Goal: Information Seeking & Learning: Find specific fact

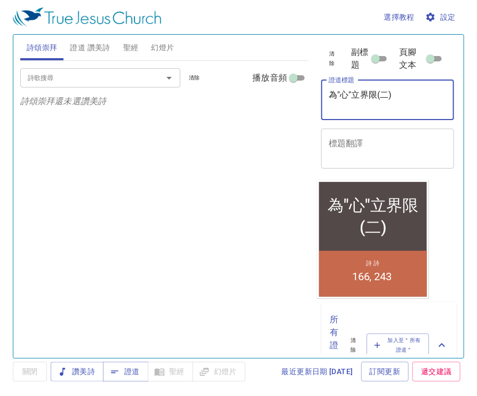
click at [343, 109] on textarea "為"心"立界限(二)" at bounding box center [388, 100] width 118 height 20
type textarea "為"行為"立界限"
click at [105, 51] on span "證道 讚美詩" at bounding box center [90, 47] width 40 height 13
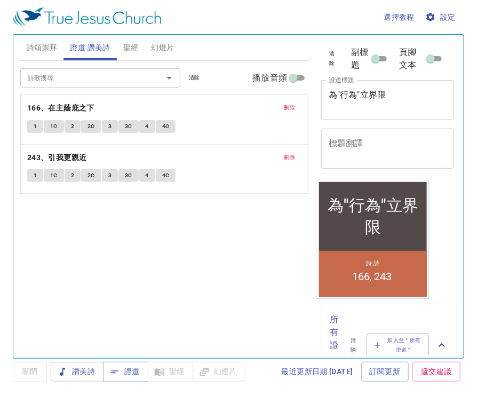
click at [286, 106] on span "刪除" at bounding box center [289, 108] width 11 height 10
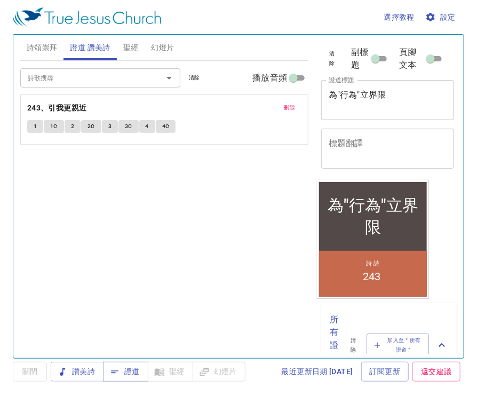
click at [285, 106] on span "刪除" at bounding box center [289, 108] width 11 height 10
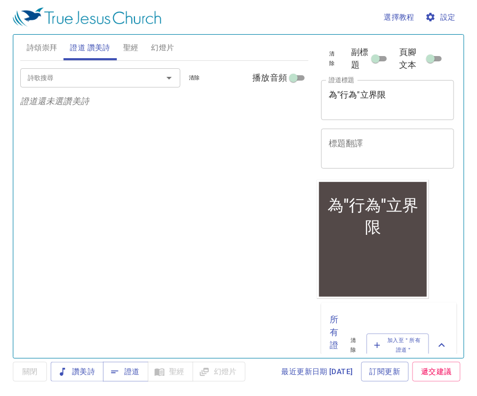
click at [141, 78] on input "詩歌搜尋" at bounding box center [84, 77] width 122 height 12
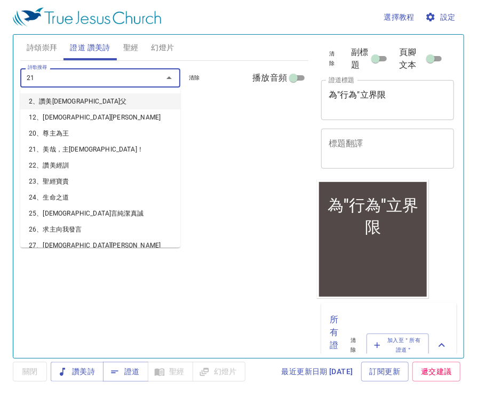
type input "211"
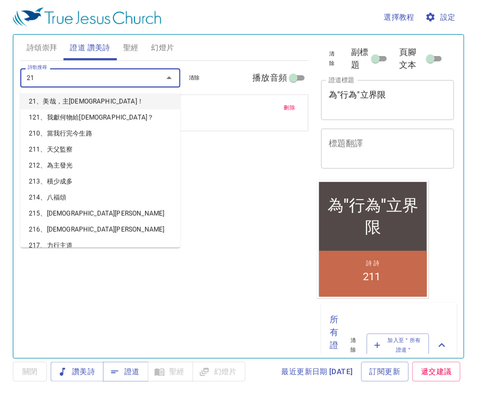
type input "218"
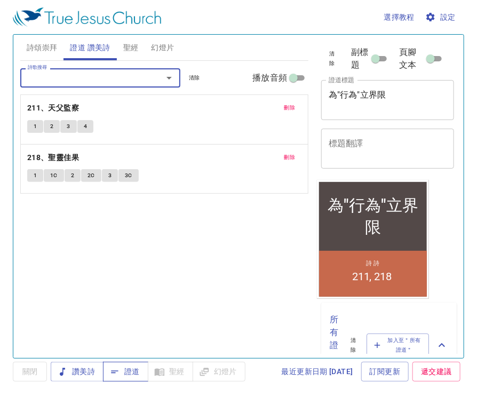
click at [134, 378] on span "證道" at bounding box center [126, 371] width 28 height 13
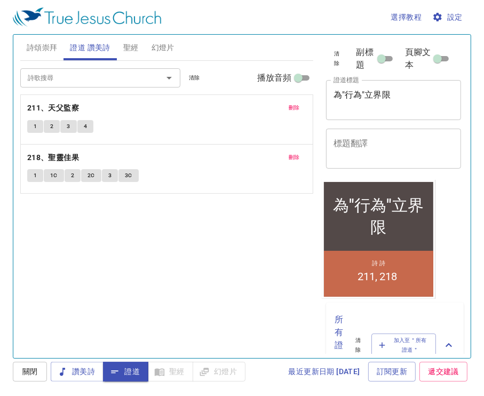
click at [198, 305] on div "詩歌搜尋 詩歌搜尋 清除 播放音頻 刪除 211、天父監察 1 2 3 4 刪除 218、聖靈佳果 1 1C 2 2C 3 3C" at bounding box center [166, 205] width 293 height 288
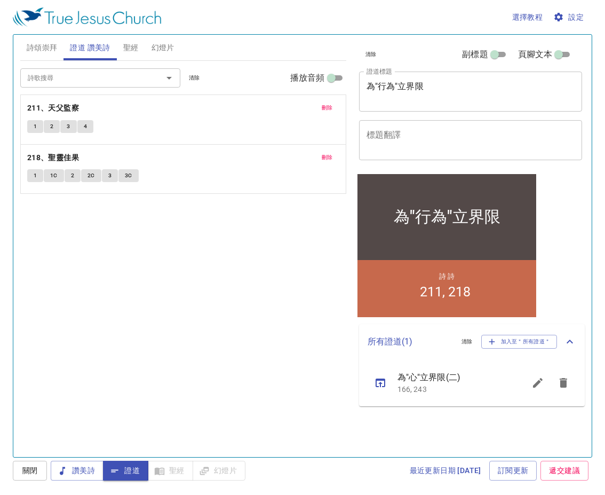
click at [245, 324] on div "詩歌搜尋 詩歌搜尋 清除 播放音頻 刪除 211、天父監察 1 2 3 4 刪除 218、聖靈佳果 1 1C 2 2C 3 3C" at bounding box center [183, 254] width 326 height 387
click at [244, 331] on div "詩歌搜尋 詩歌搜尋 清除 播放音頻 刪除 211、天父監察 1 2 3 4 刪除 218、聖靈佳果 1 1C 2 2C 3 3C" at bounding box center [183, 254] width 326 height 387
click at [376, 85] on textarea "為"行為"立界限" at bounding box center [471, 91] width 209 height 20
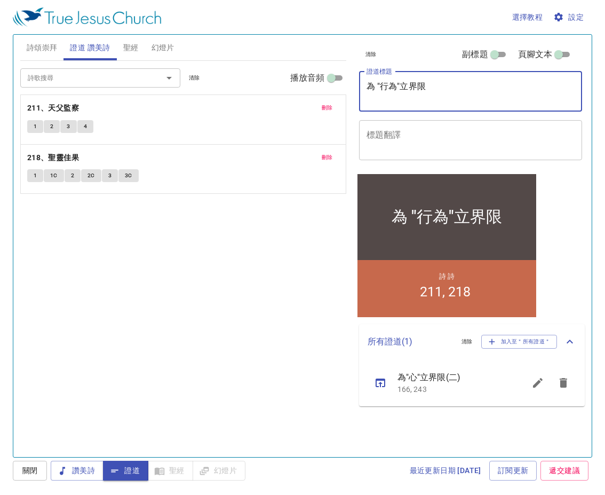
click at [400, 81] on textarea "為 "行為"立界限" at bounding box center [471, 91] width 209 height 20
type textarea "為 "行為" 立界限"
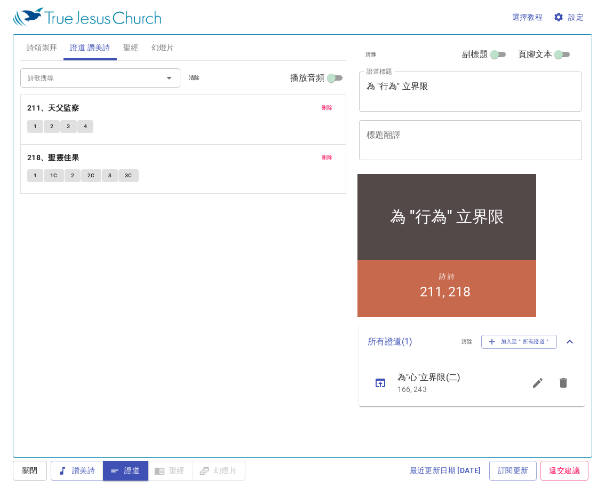
click at [184, 275] on div "詩歌搜尋 詩歌搜尋 清除 播放音頻 刪除 211、天父監察 1 2 3 4 刪除 218、聖靈佳果 1 1C 2 2C 3 3C" at bounding box center [183, 254] width 326 height 387
click at [476, 19] on span "設定" at bounding box center [569, 17] width 28 height 13
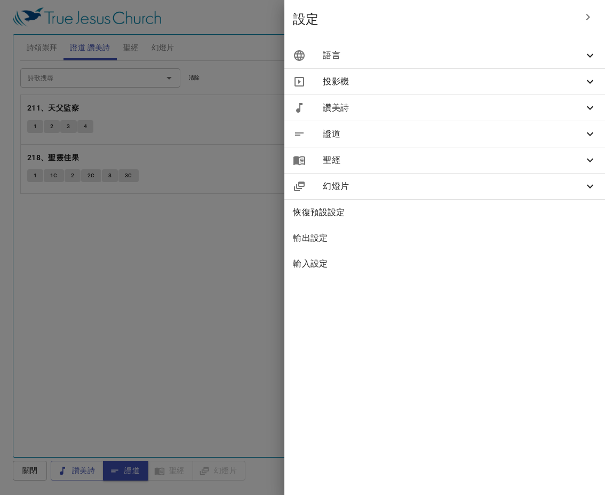
click at [476, 51] on span "語言" at bounding box center [453, 55] width 261 height 13
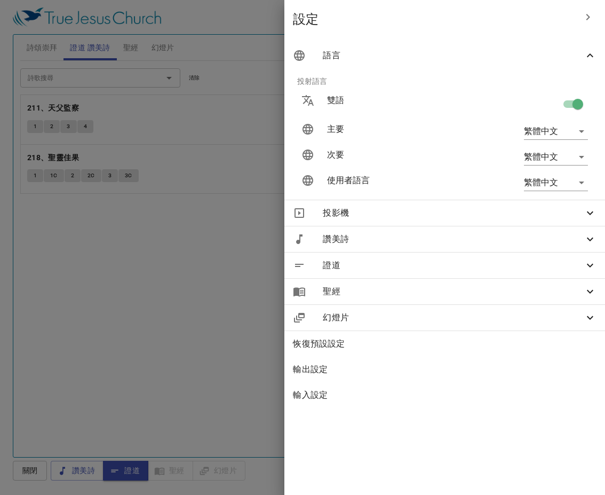
click at [476, 105] on input "checkbox" at bounding box center [577, 106] width 61 height 20
checkbox input "false"
click at [259, 188] on div at bounding box center [302, 247] width 605 height 495
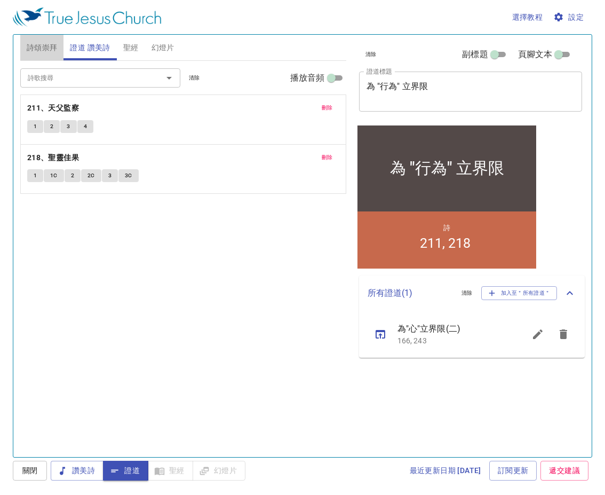
click at [37, 45] on span "詩頌崇拜" at bounding box center [42, 47] width 31 height 13
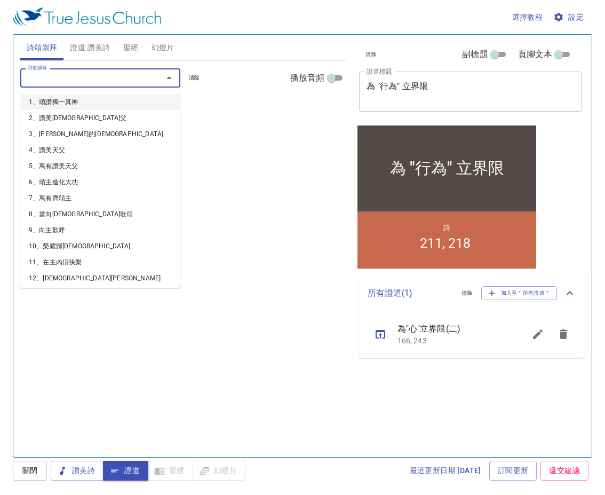
click at [90, 80] on input "詩歌搜尋" at bounding box center [84, 77] width 122 height 12
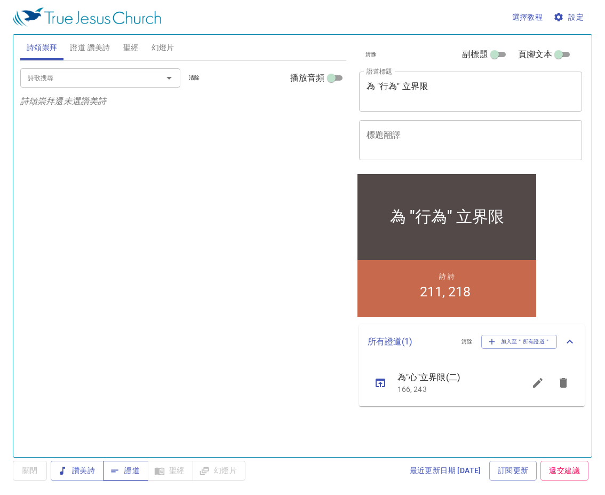
click at [122, 466] on span "證道" at bounding box center [126, 470] width 28 height 13
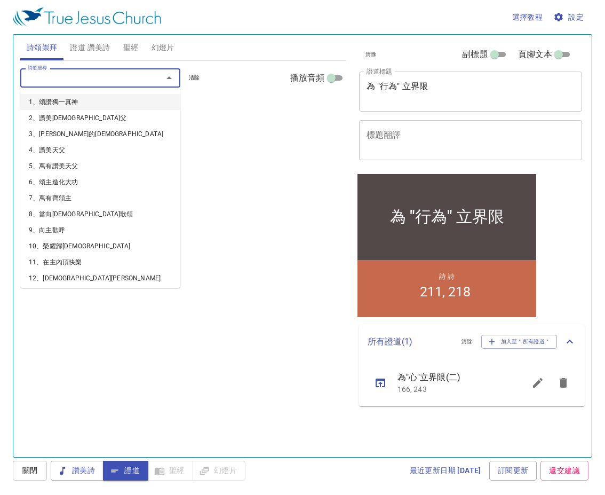
click at [67, 78] on input "詩歌搜尋" at bounding box center [84, 77] width 122 height 12
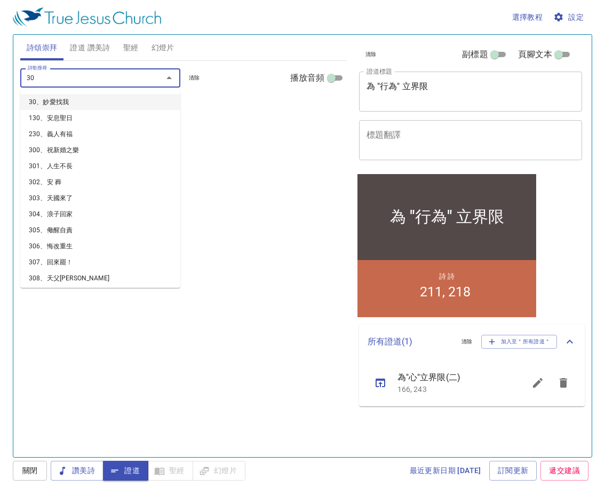
type input "306"
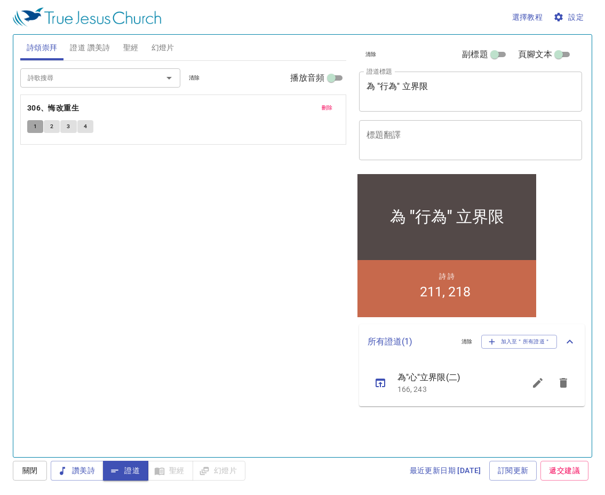
click at [32, 126] on button "1" at bounding box center [35, 126] width 16 height 13
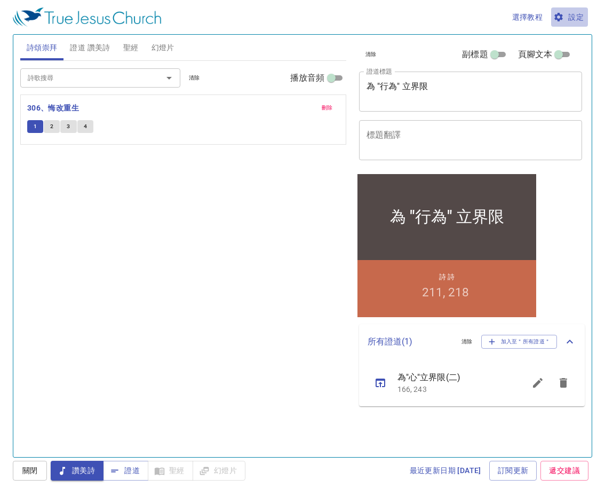
click at [585, 13] on button "設定" at bounding box center [569, 17] width 37 height 20
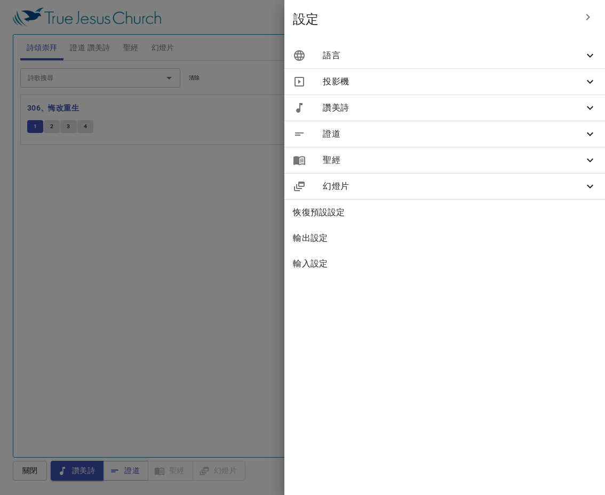
click at [450, 60] on span "語言" at bounding box center [453, 55] width 261 height 13
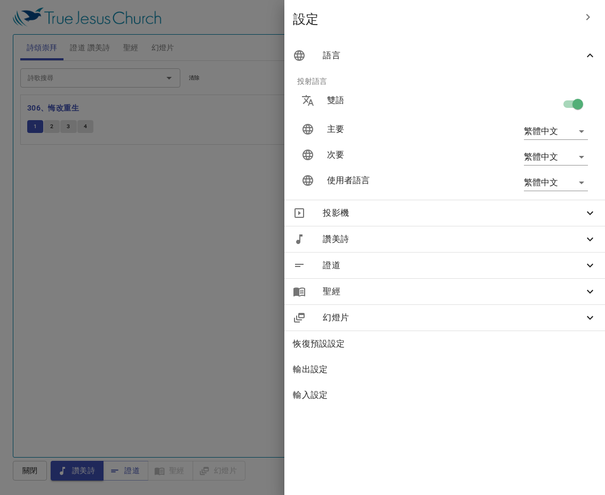
click at [565, 104] on input "checkbox" at bounding box center [577, 106] width 61 height 20
checkbox input "false"
click at [223, 190] on div at bounding box center [302, 247] width 605 height 495
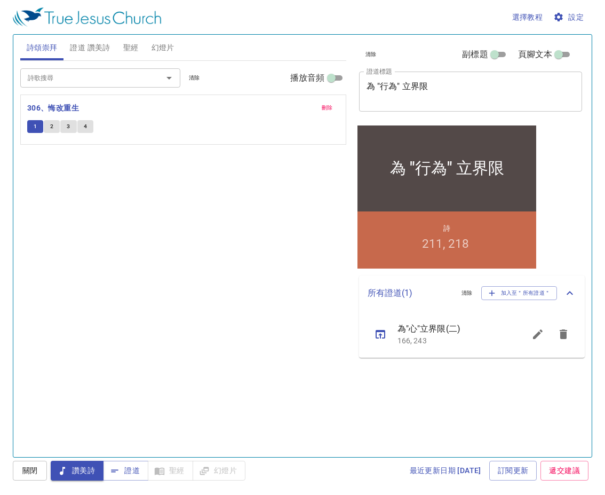
click at [49, 125] on button "2" at bounding box center [52, 126] width 16 height 13
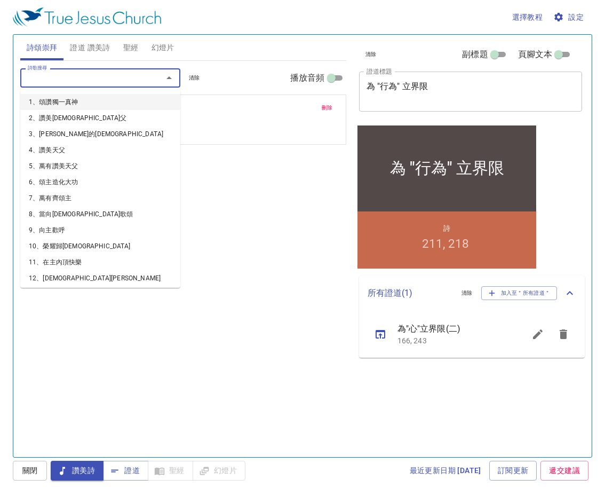
click at [60, 76] on input "詩歌搜尋" at bounding box center [84, 77] width 122 height 12
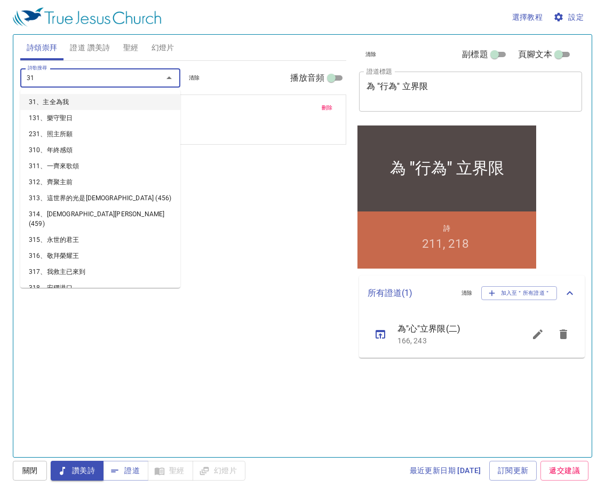
type input "312"
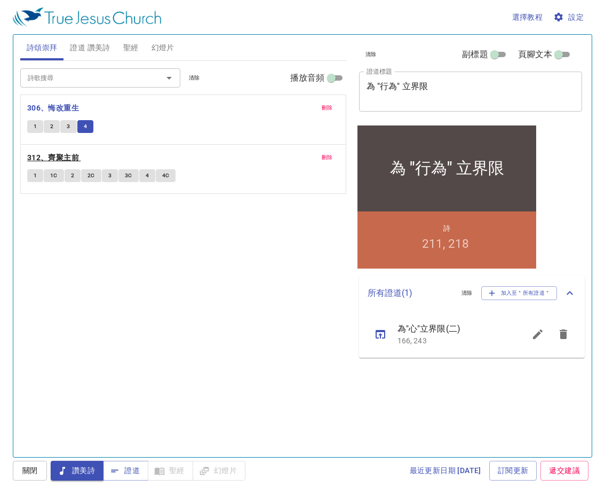
click at [37, 161] on b "312、齊聚主前" at bounding box center [53, 157] width 52 height 13
click at [34, 174] on span "1" at bounding box center [35, 176] width 3 height 10
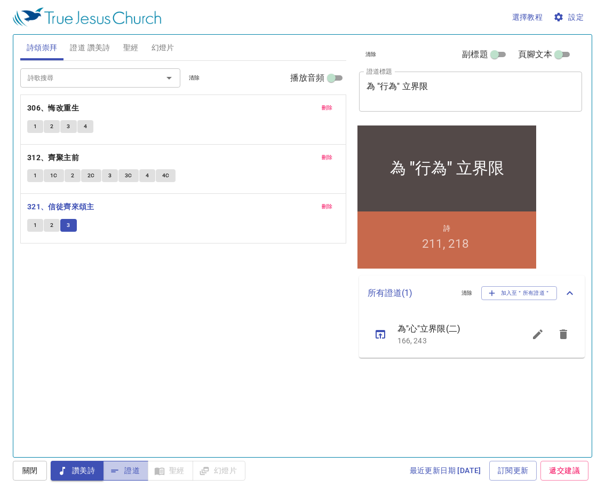
click at [119, 469] on icon "button" at bounding box center [114, 470] width 11 height 11
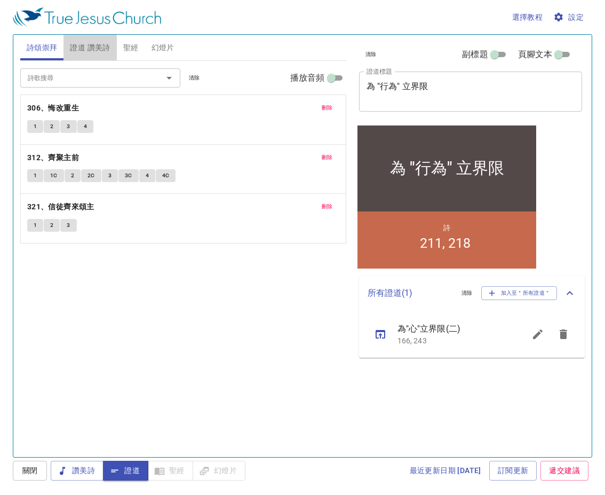
click at [91, 45] on span "證道 讚美詩" at bounding box center [90, 47] width 40 height 13
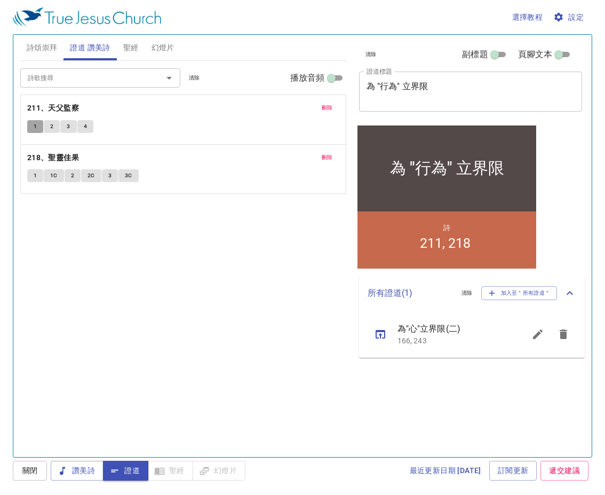
click at [35, 126] on span "1" at bounding box center [35, 127] width 3 height 10
click at [127, 471] on span "證道" at bounding box center [126, 470] width 28 height 13
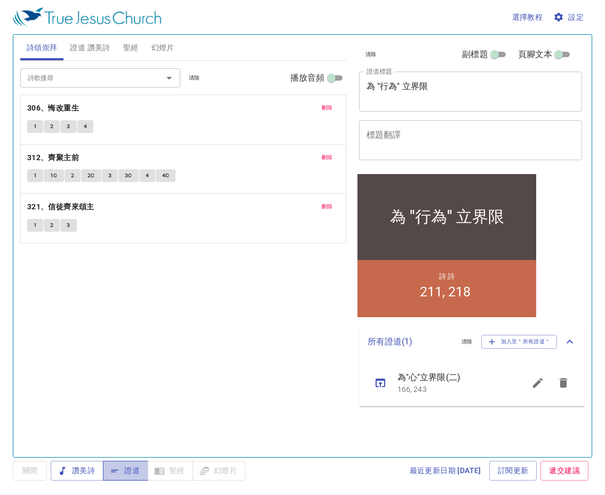
click at [126, 463] on button "證道" at bounding box center [125, 470] width 45 height 20
click at [254, 303] on div "詩歌搜尋 詩歌搜尋 清除 播放音頻 刪除 306、悔改重生 1 2 3 4 刪除 312、齊聚主前 1 1C 2 2C 3 3C 4 4C 刪除 321、信徒…" at bounding box center [183, 254] width 326 height 387
click at [572, 19] on span "設定" at bounding box center [569, 17] width 28 height 13
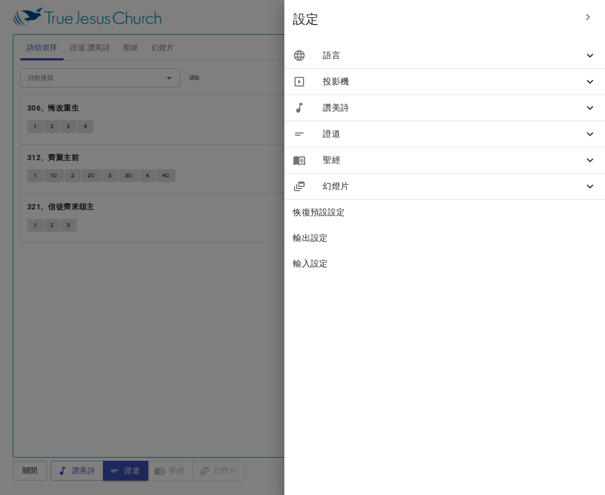
click at [475, 58] on span "語言" at bounding box center [453, 55] width 261 height 13
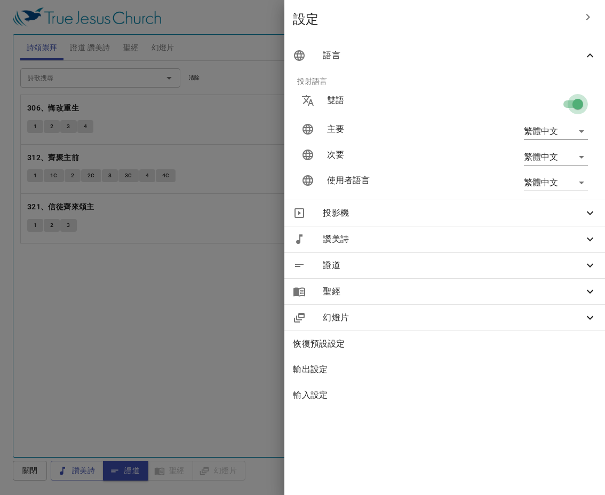
click at [566, 102] on input "checkbox" at bounding box center [577, 106] width 61 height 20
checkbox input "false"
click at [238, 219] on div at bounding box center [302, 247] width 605 height 495
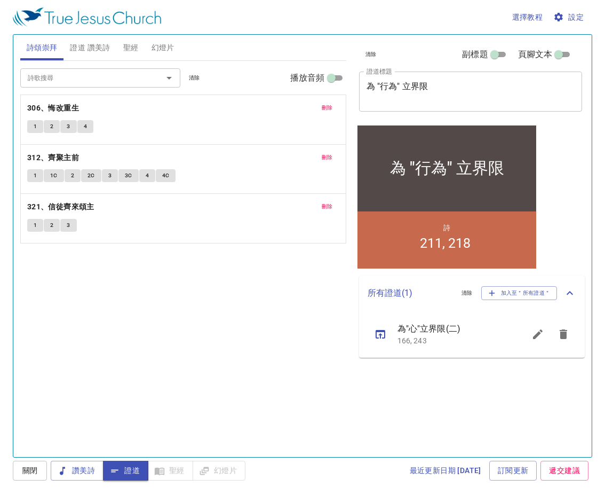
click at [212, 323] on div "詩歌搜尋 詩歌搜尋 清除 播放音頻 刪除 306、悔改重生 1 2 3 4 刪除 312、齊聚主前 1 1C 2 2C 3 3C 4 4C 刪除 321、信徒…" at bounding box center [183, 254] width 326 height 387
click at [132, 50] on span "聖經" at bounding box center [130, 47] width 15 height 13
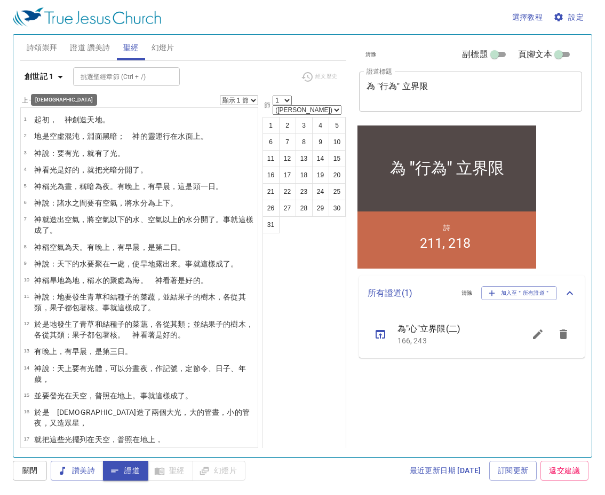
click at [61, 75] on icon "button" at bounding box center [60, 76] width 13 height 13
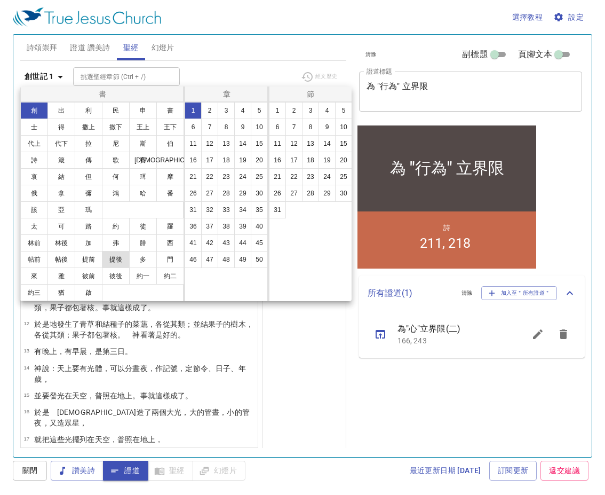
click at [114, 259] on button "提後" at bounding box center [116, 259] width 28 height 17
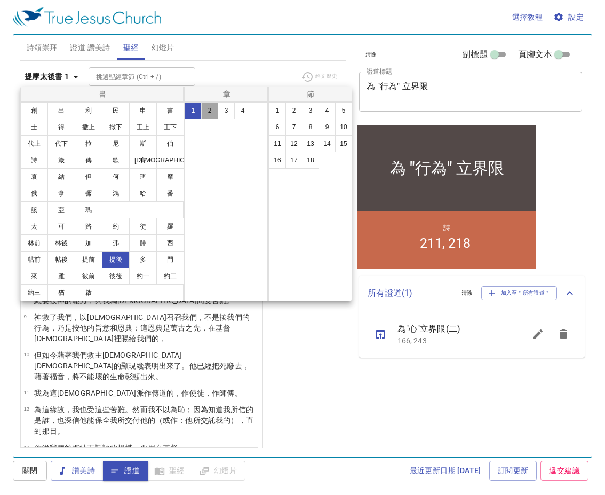
click at [211, 106] on button "2" at bounding box center [209, 110] width 17 height 17
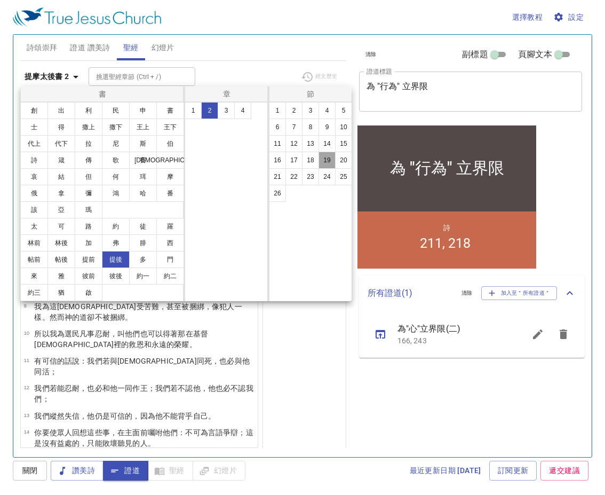
click at [323, 158] on button "19" at bounding box center [327, 160] width 17 height 17
select select "19"
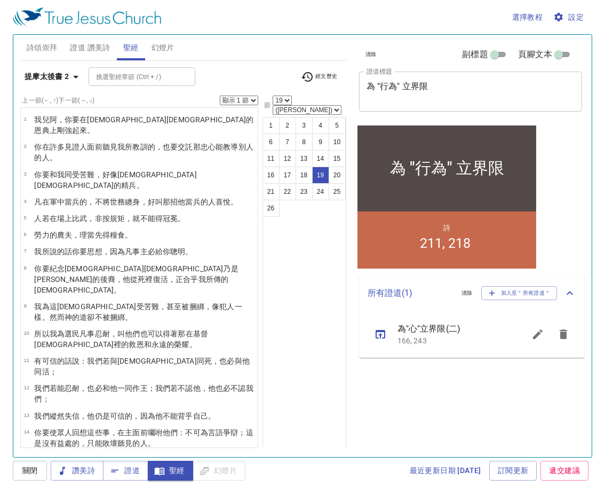
scroll to position [222, 0]
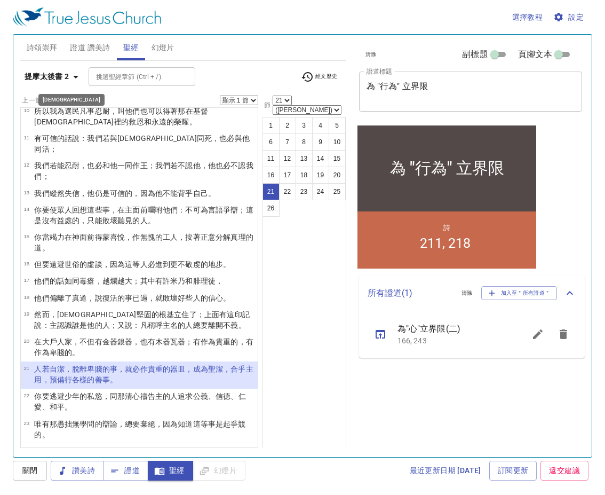
click at [78, 75] on icon "button" at bounding box center [75, 76] width 13 height 13
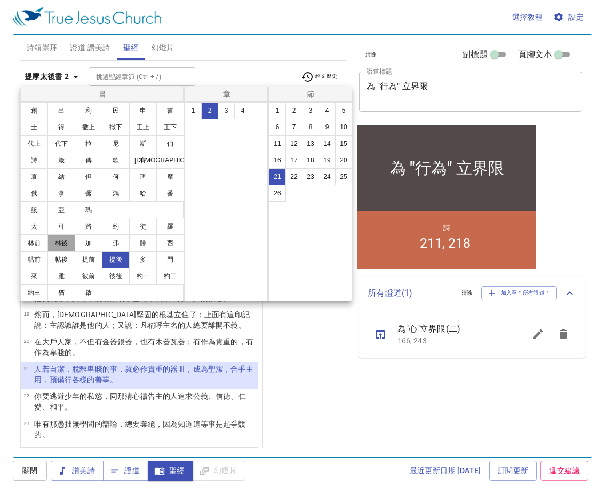
click at [67, 239] on button "林後" at bounding box center [61, 242] width 28 height 17
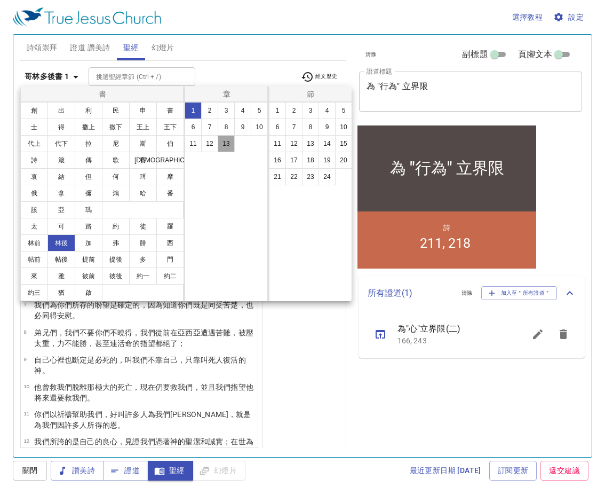
click at [222, 144] on button "13" at bounding box center [226, 143] width 17 height 17
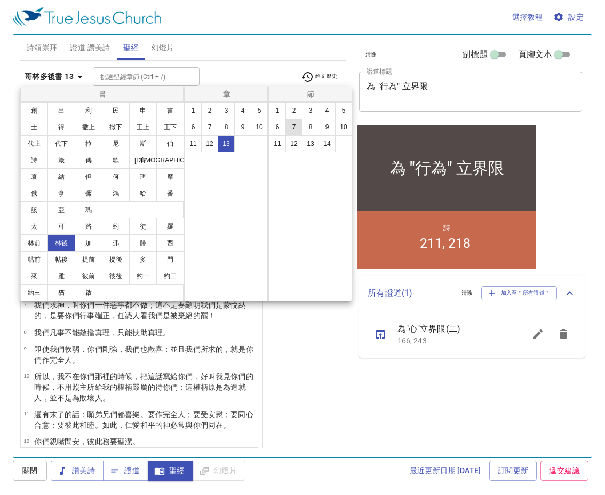
click at [297, 128] on button "7" at bounding box center [293, 126] width 17 height 17
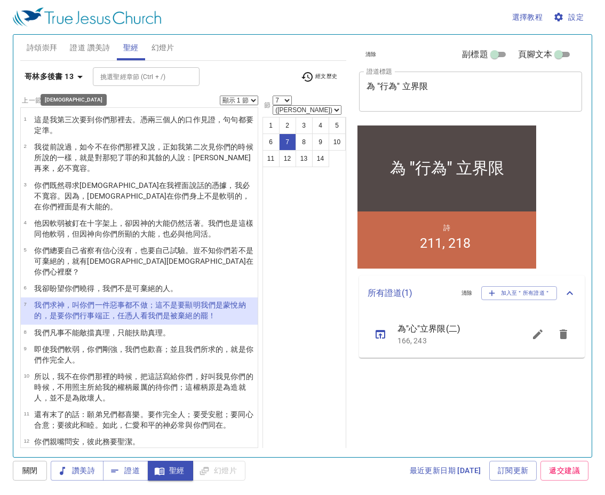
click at [82, 75] on icon "button" at bounding box center [80, 76] width 13 height 13
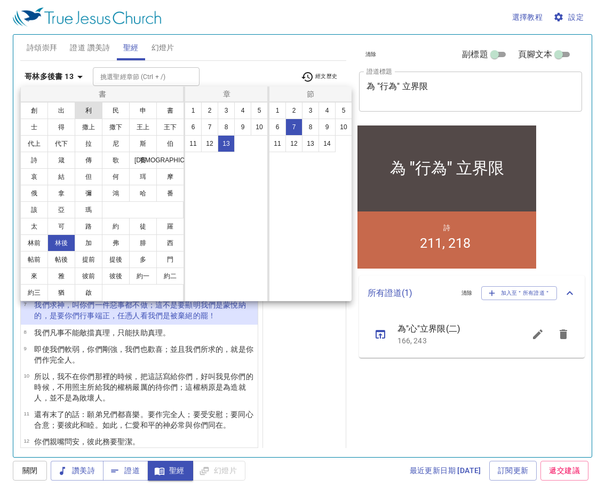
click at [91, 111] on button "利" at bounding box center [89, 110] width 28 height 17
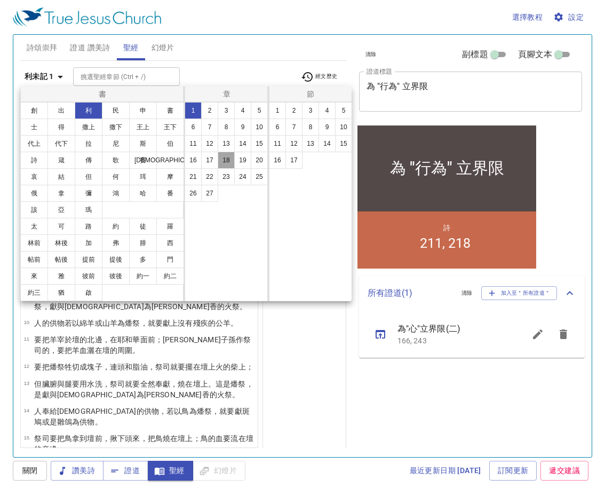
click at [224, 157] on button "18" at bounding box center [226, 160] width 17 height 17
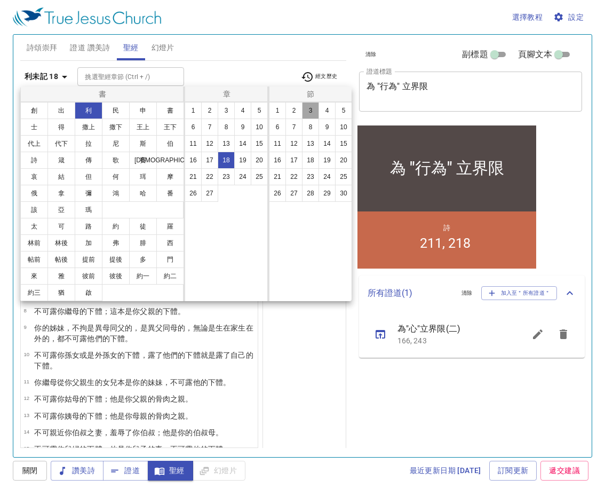
click at [310, 107] on button "3" at bounding box center [310, 110] width 17 height 17
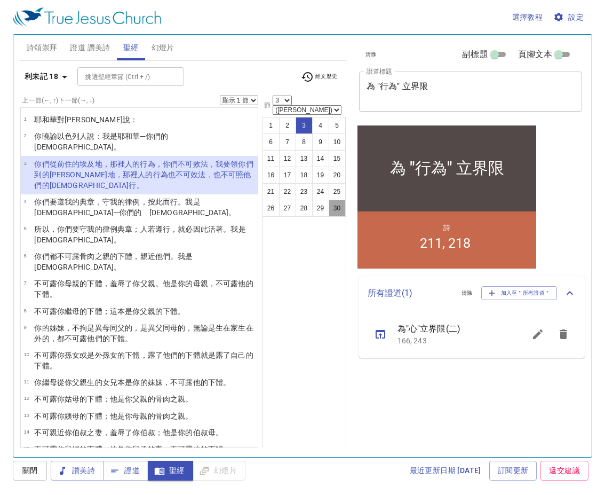
click at [335, 200] on button "30" at bounding box center [337, 208] width 17 height 17
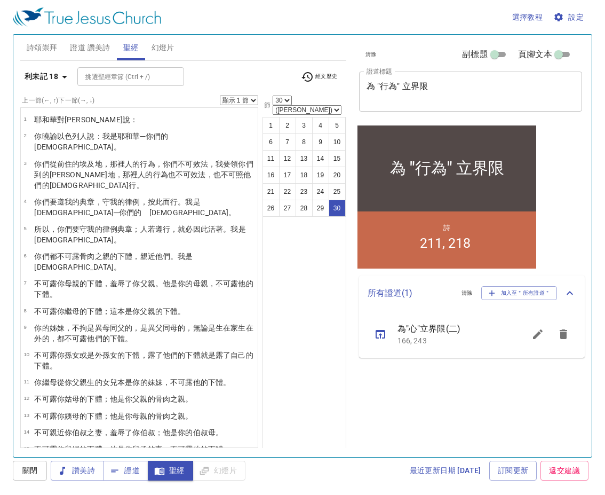
scroll to position [329, 0]
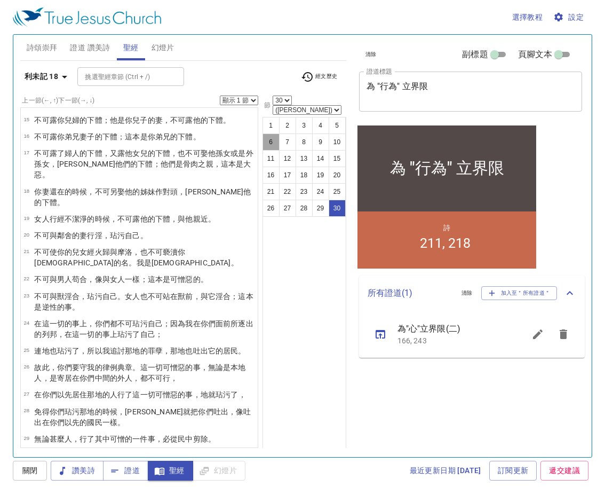
click at [270, 133] on button "6" at bounding box center [270, 141] width 17 height 17
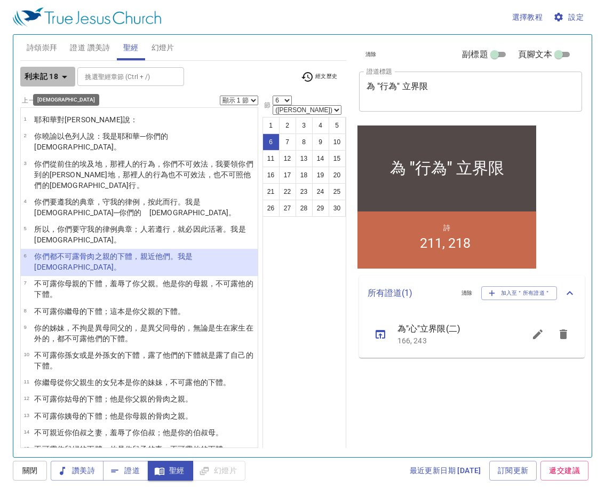
click at [65, 76] on icon "button" at bounding box center [64, 77] width 5 height 3
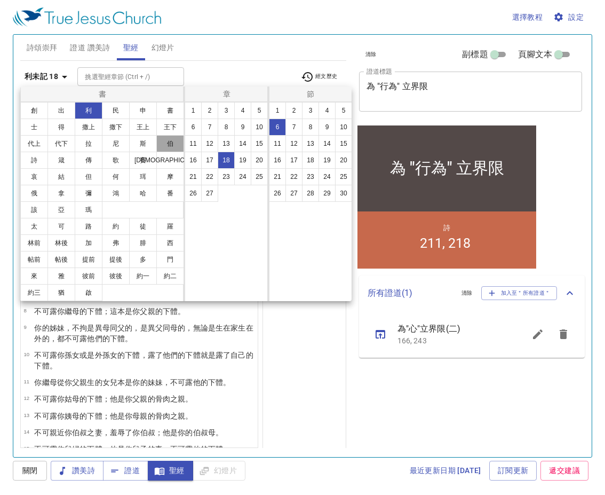
click at [170, 140] on button "伯" at bounding box center [170, 143] width 28 height 17
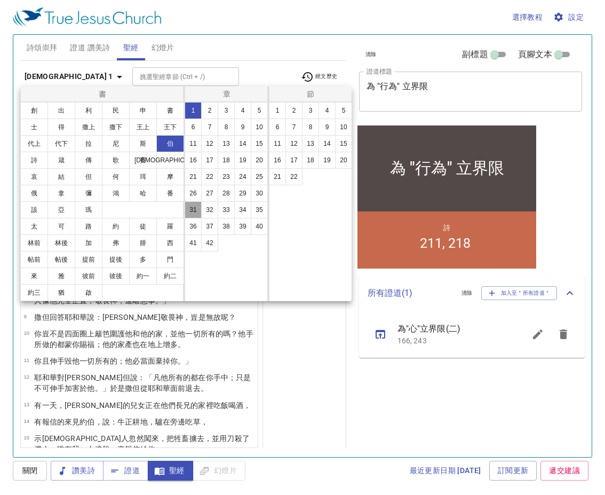
click at [192, 208] on button "31" at bounding box center [193, 209] width 17 height 17
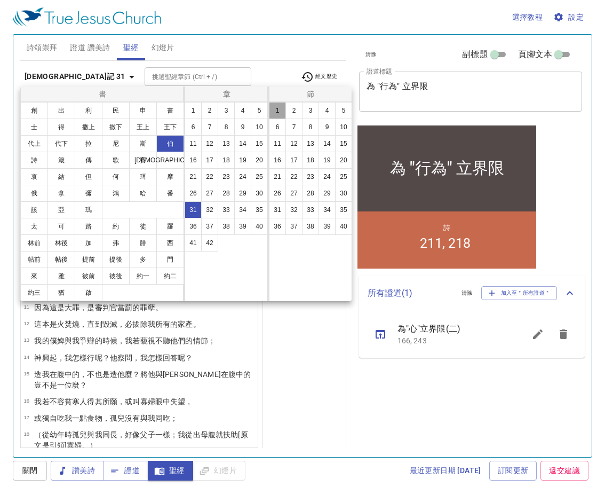
click at [275, 107] on button "1" at bounding box center [277, 110] width 17 height 17
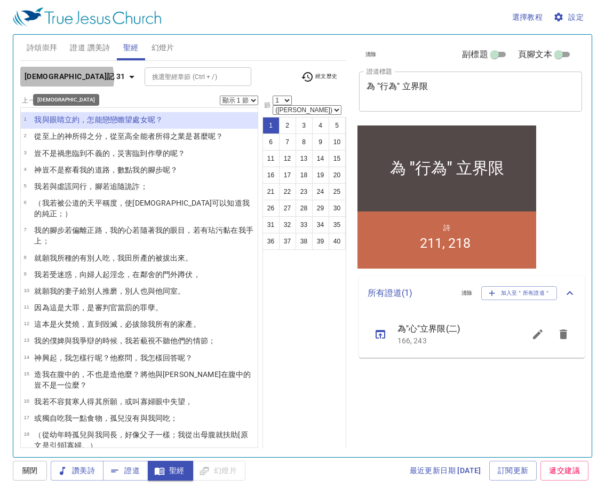
click at [125, 78] on icon "button" at bounding box center [131, 76] width 13 height 13
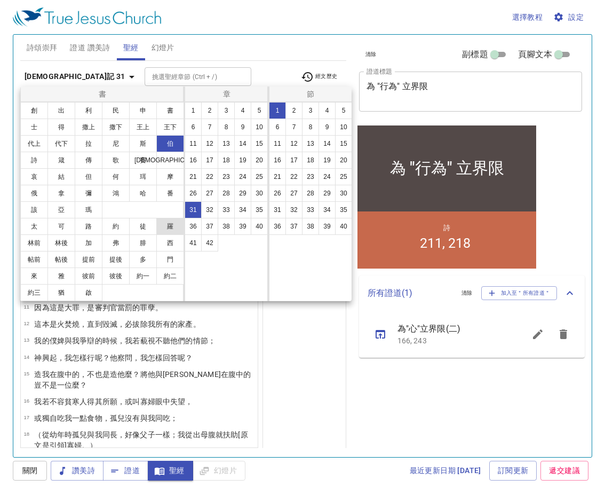
click at [163, 223] on button "羅" at bounding box center [170, 226] width 28 height 17
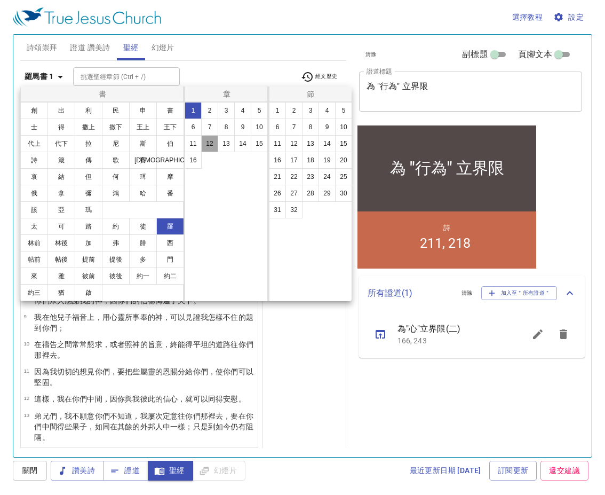
click at [210, 139] on button "12" at bounding box center [209, 143] width 17 height 17
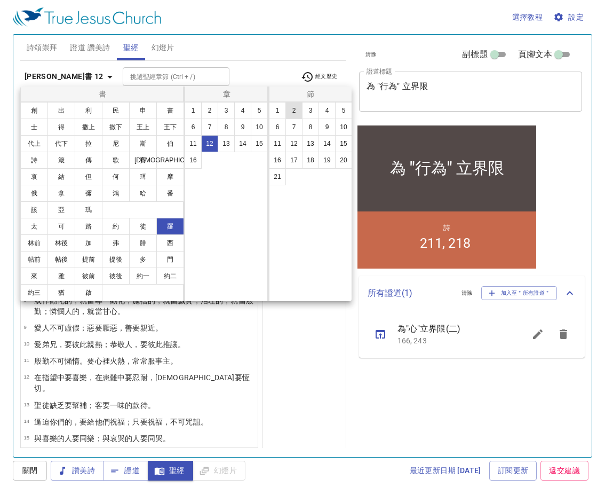
click at [296, 108] on button "2" at bounding box center [293, 110] width 17 height 17
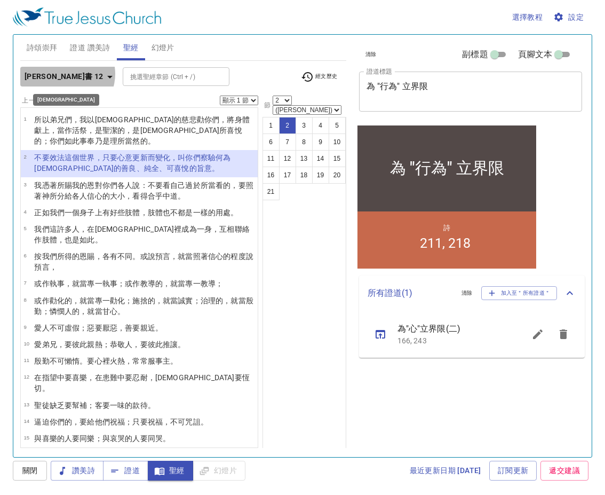
click at [104, 74] on icon "button" at bounding box center [110, 76] width 13 height 13
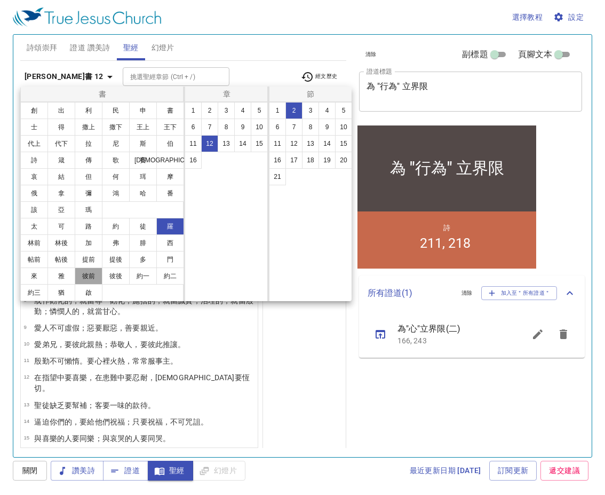
click at [94, 275] on button "彼前" at bounding box center [89, 275] width 28 height 17
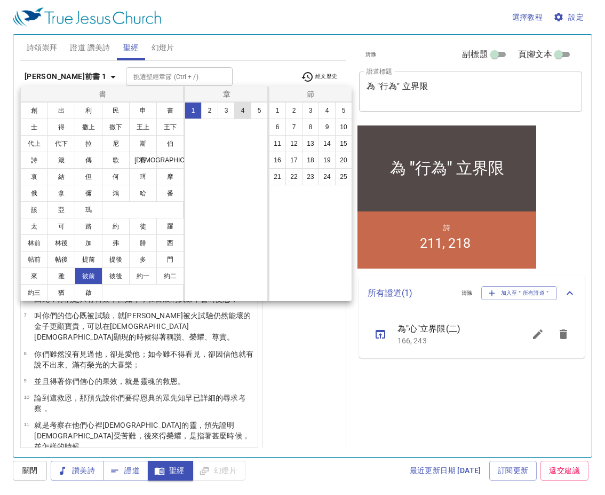
click at [243, 108] on button "4" at bounding box center [242, 110] width 17 height 17
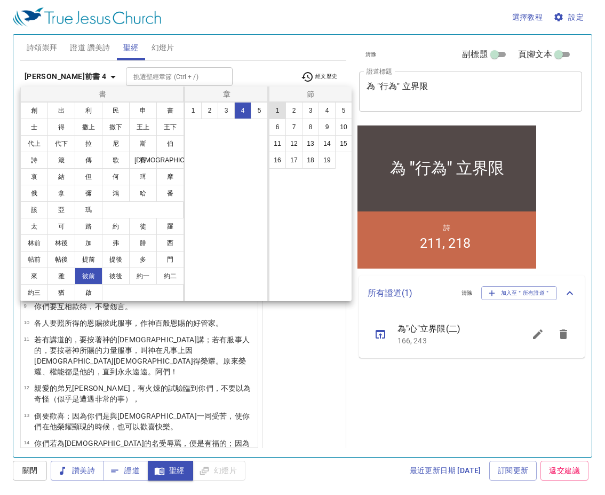
click at [279, 109] on button "1" at bounding box center [277, 110] width 17 height 17
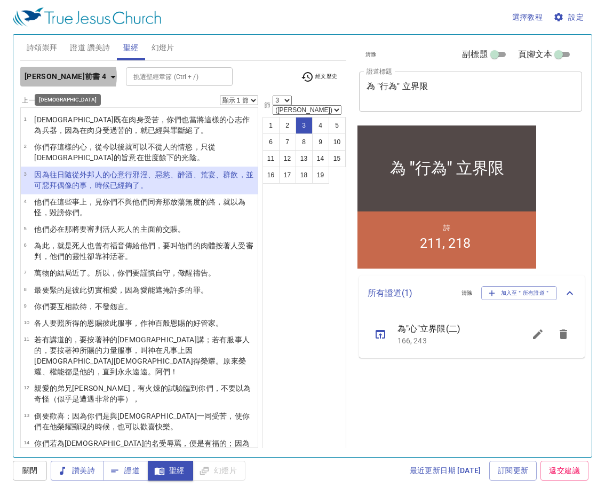
click at [110, 76] on icon "button" at bounding box center [112, 77] width 5 height 3
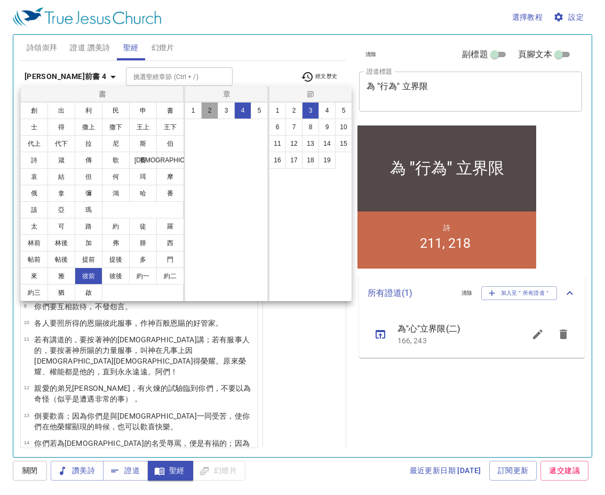
click at [210, 108] on button "2" at bounding box center [209, 110] width 17 height 17
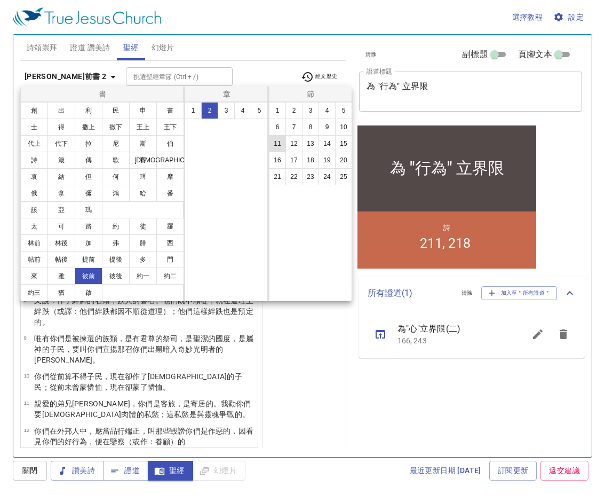
click at [276, 143] on button "11" at bounding box center [277, 143] width 17 height 17
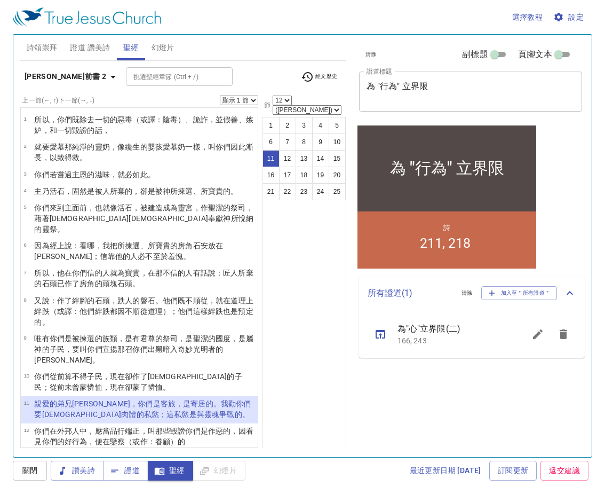
scroll to position [154, 0]
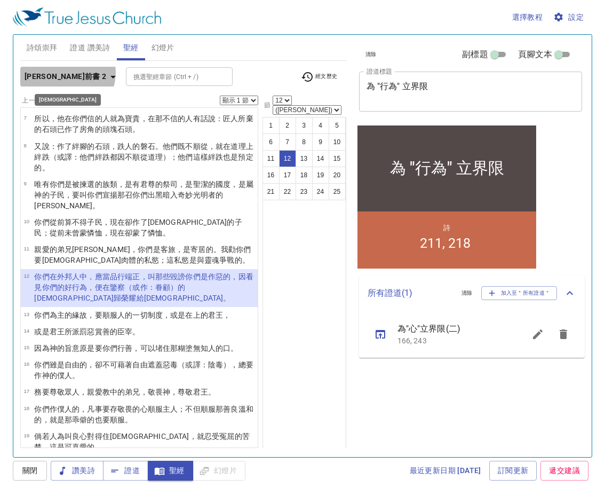
click at [107, 73] on icon "button" at bounding box center [113, 76] width 13 height 13
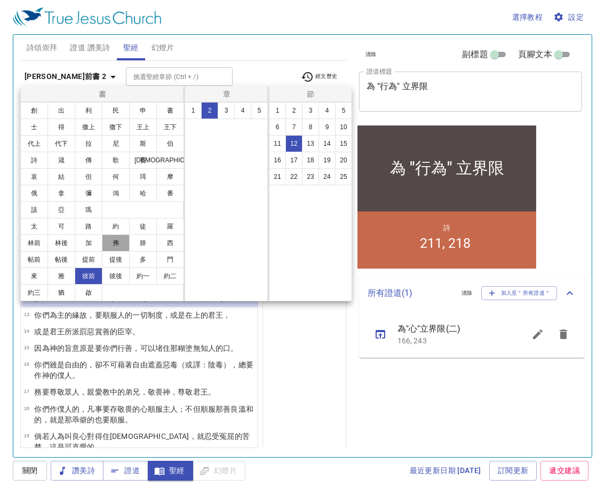
click at [116, 241] on button "弗" at bounding box center [116, 242] width 28 height 17
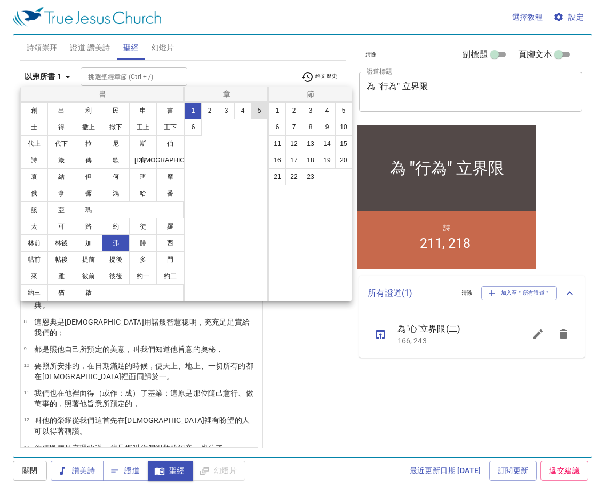
click at [259, 110] on button "5" at bounding box center [259, 110] width 17 height 17
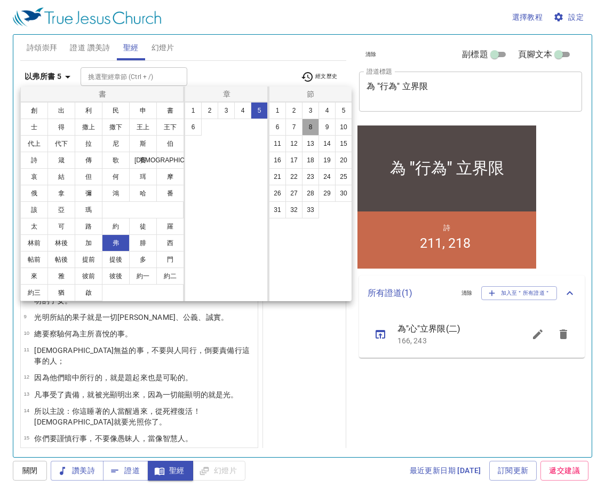
click at [312, 128] on button "8" at bounding box center [310, 126] width 17 height 17
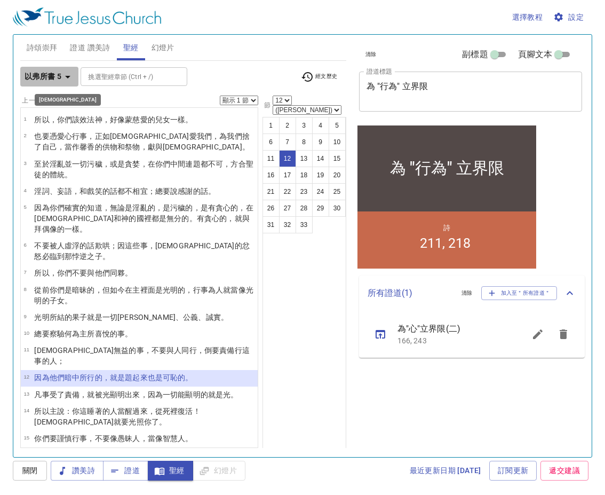
click at [67, 73] on icon "button" at bounding box center [67, 76] width 13 height 13
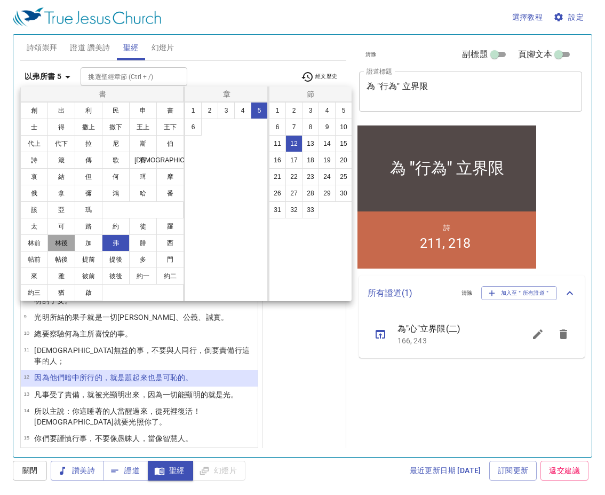
click at [68, 239] on button "林後" at bounding box center [61, 242] width 28 height 17
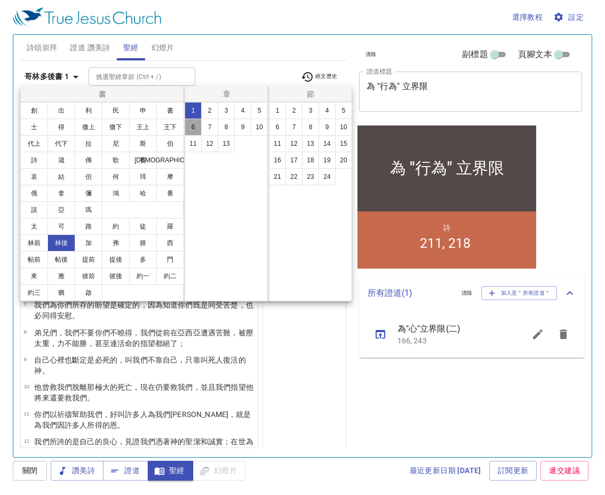
click at [195, 126] on button "6" at bounding box center [193, 126] width 17 height 17
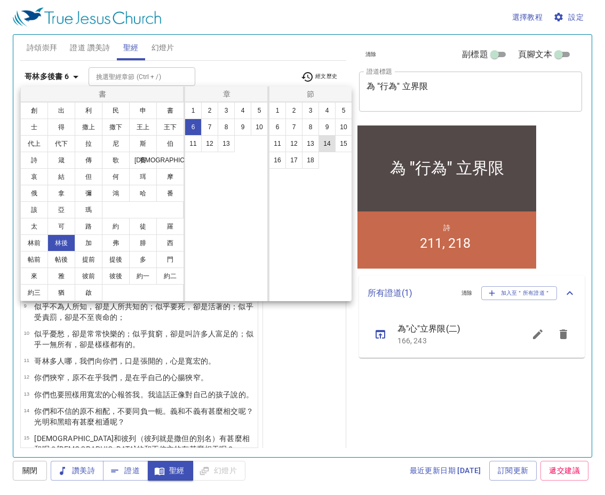
click at [325, 142] on button "14" at bounding box center [327, 143] width 17 height 17
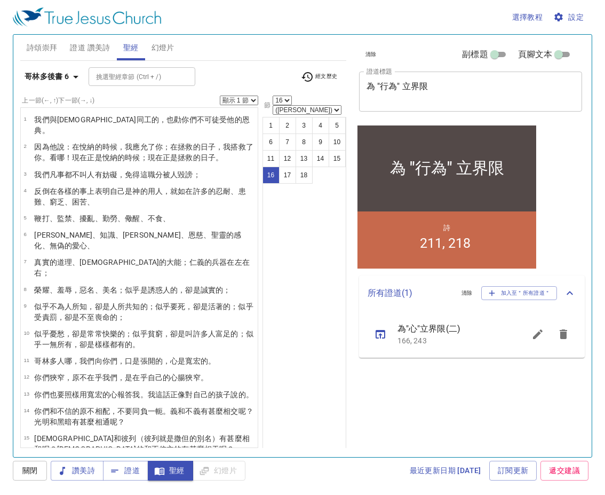
scroll to position [76, 0]
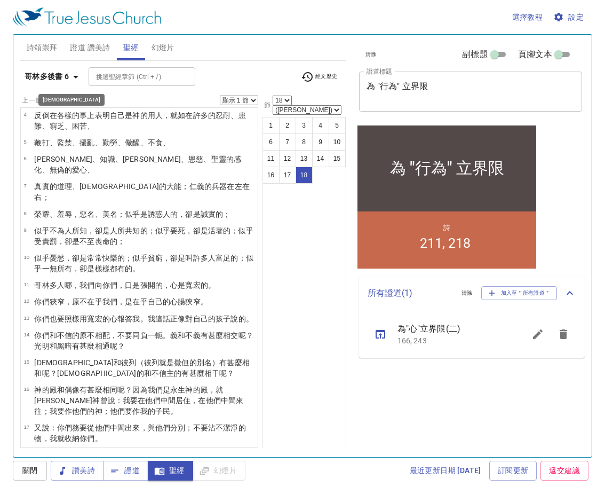
click at [76, 71] on icon "button" at bounding box center [75, 76] width 13 height 13
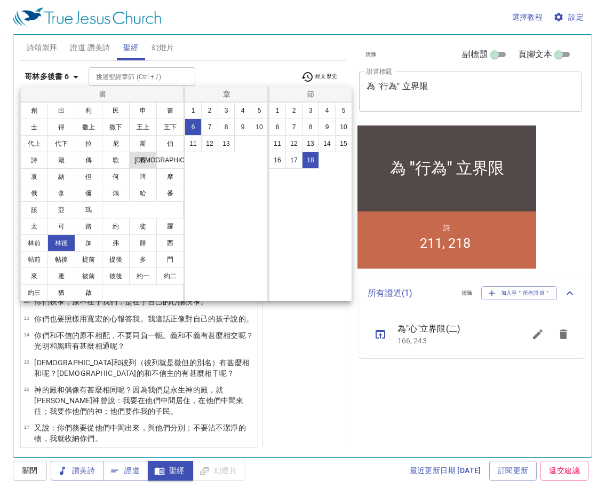
click at [146, 158] on button "賽" at bounding box center [143, 160] width 28 height 17
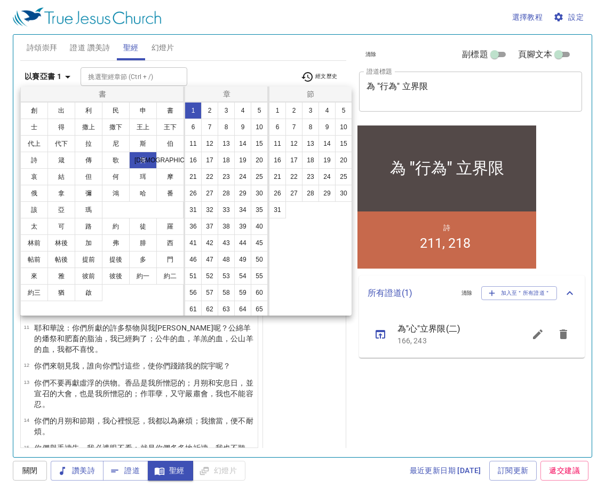
scroll to position [0, 0]
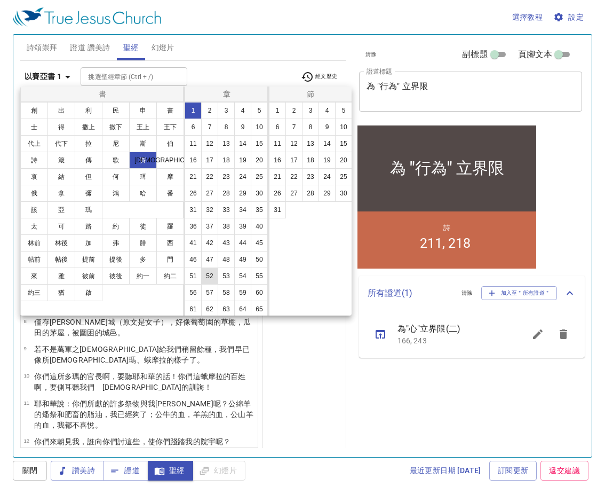
click at [218, 284] on button "52" at bounding box center [209, 275] width 17 height 17
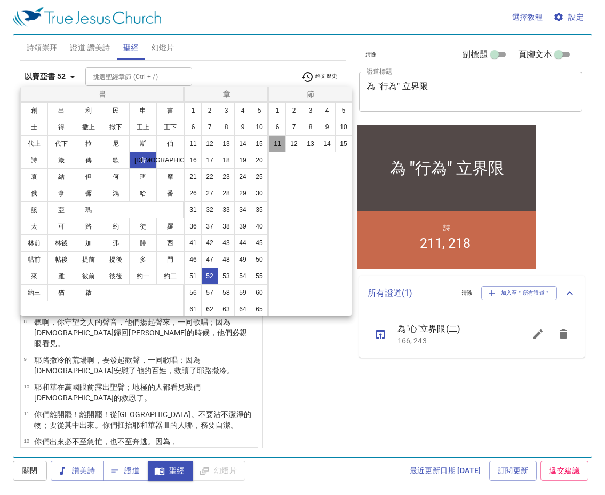
click at [278, 141] on button "11" at bounding box center [277, 143] width 17 height 17
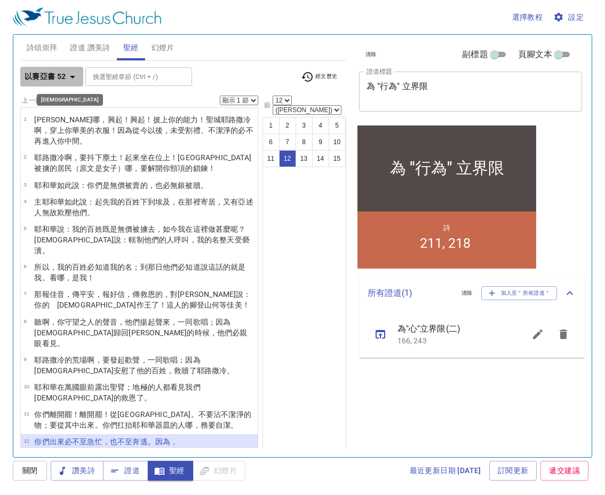
click at [71, 72] on icon "button" at bounding box center [72, 76] width 13 height 13
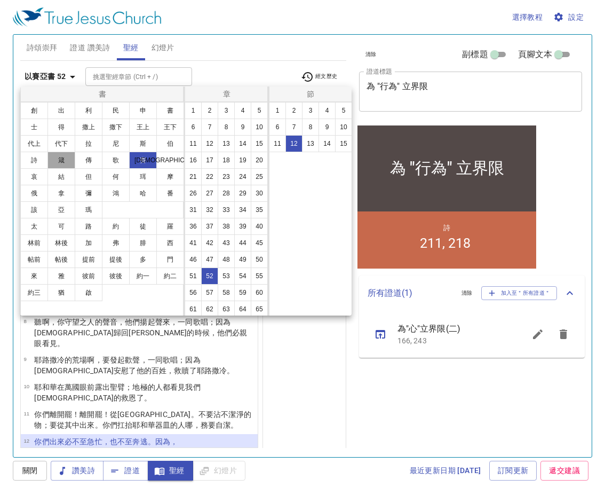
click at [62, 156] on button "箴" at bounding box center [61, 160] width 28 height 17
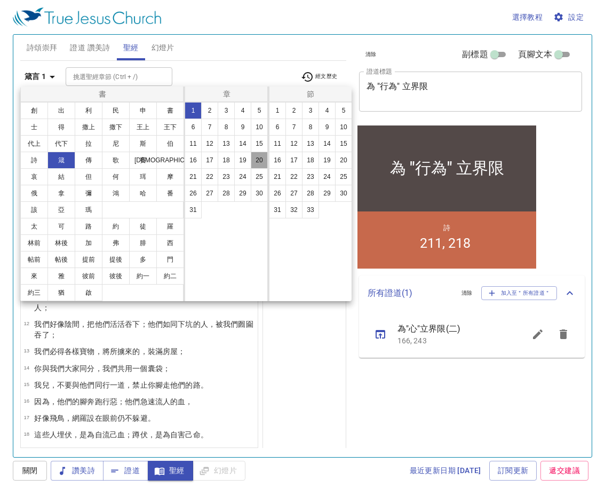
click at [257, 157] on button "20" at bounding box center [259, 160] width 17 height 17
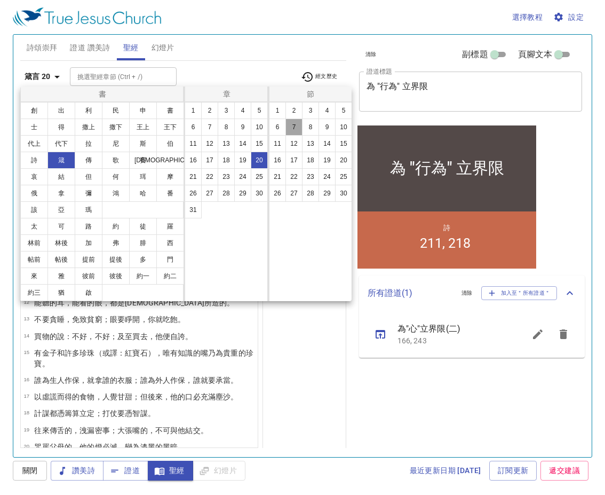
click at [296, 122] on button "7" at bounding box center [293, 126] width 17 height 17
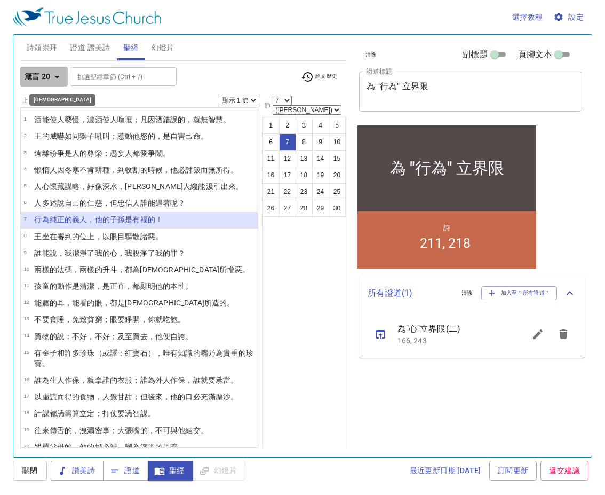
click at [58, 76] on icon "button" at bounding box center [56, 77] width 5 height 3
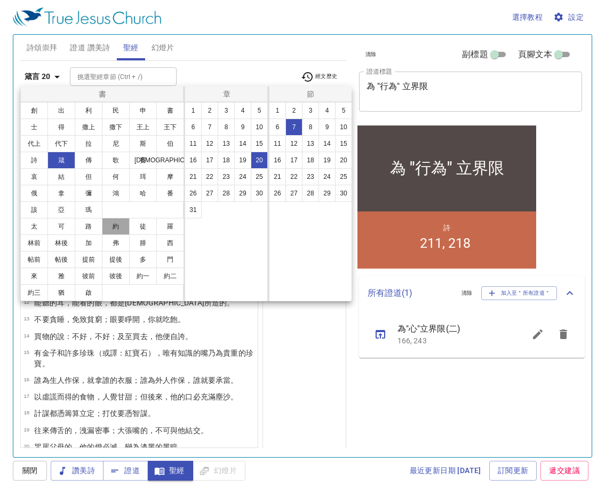
click at [110, 224] on button "約" at bounding box center [116, 226] width 28 height 17
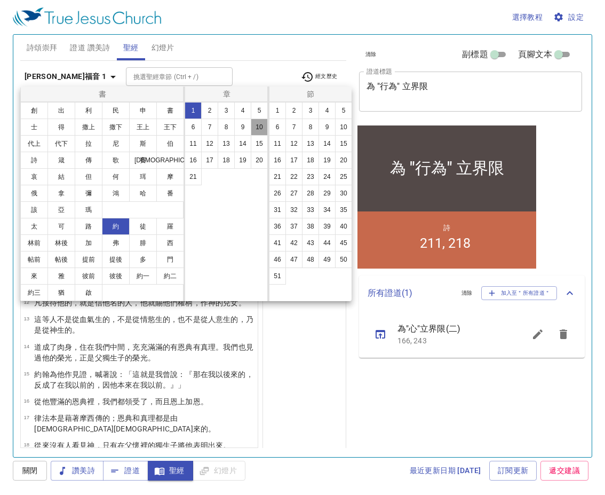
click at [260, 125] on button "10" at bounding box center [259, 126] width 17 height 17
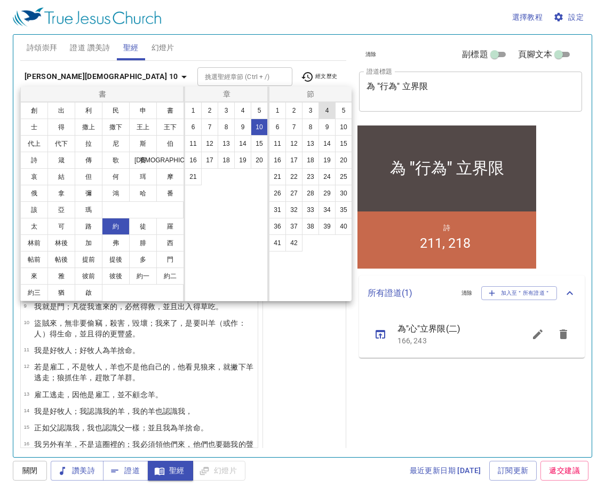
click at [328, 107] on button "4" at bounding box center [327, 110] width 17 height 17
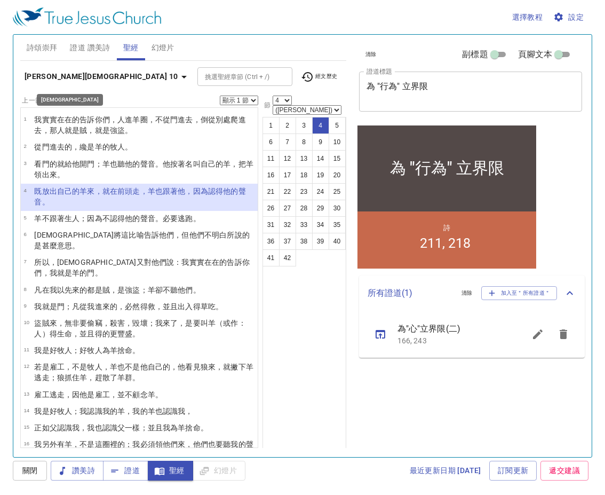
click at [178, 71] on icon "button" at bounding box center [184, 76] width 13 height 13
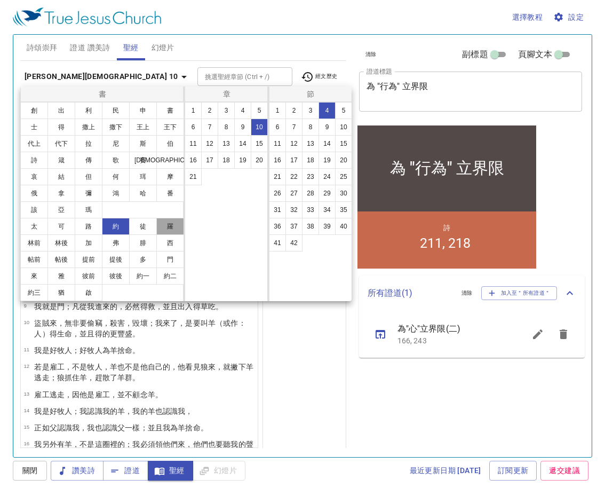
click at [176, 226] on button "羅" at bounding box center [170, 226] width 28 height 17
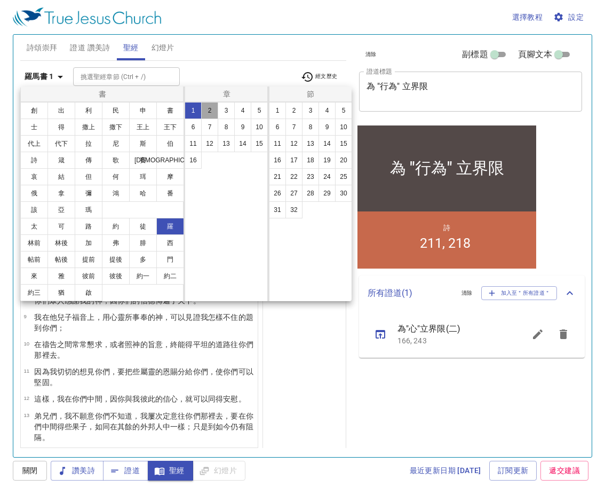
click at [208, 109] on button "2" at bounding box center [209, 110] width 17 height 17
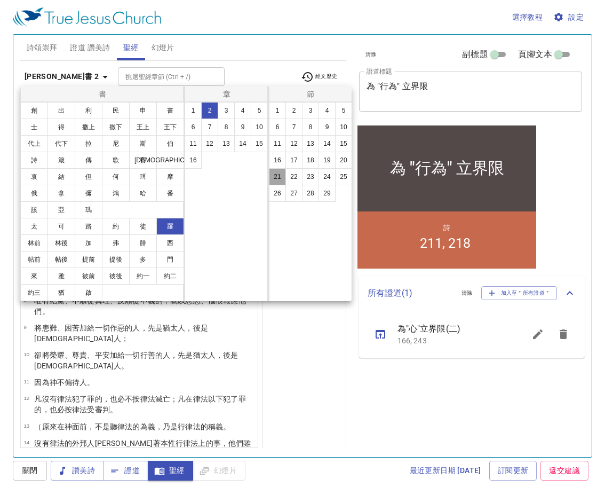
click at [276, 175] on button "21" at bounding box center [277, 176] width 17 height 17
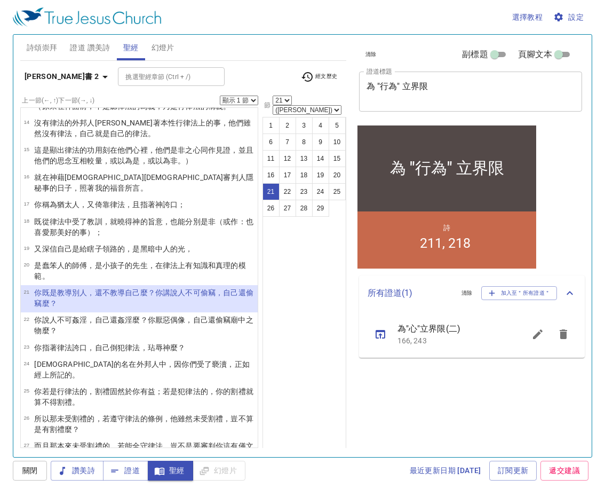
select select "22"
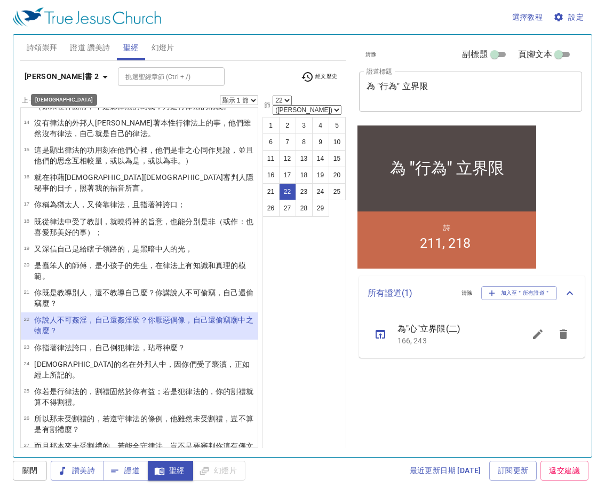
click at [99, 75] on icon "button" at bounding box center [105, 76] width 13 height 13
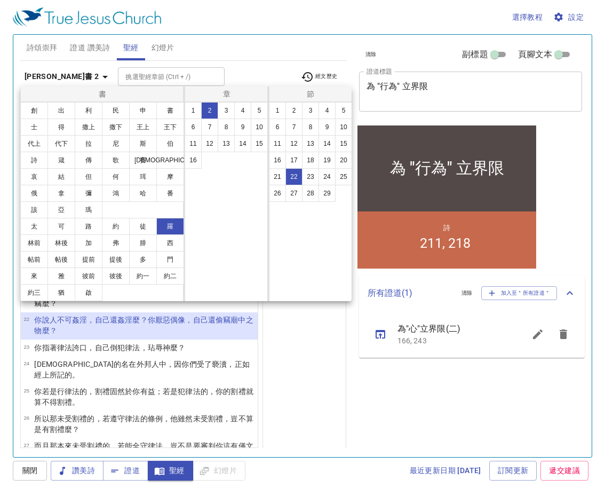
click at [123, 471] on div at bounding box center [302, 247] width 605 height 495
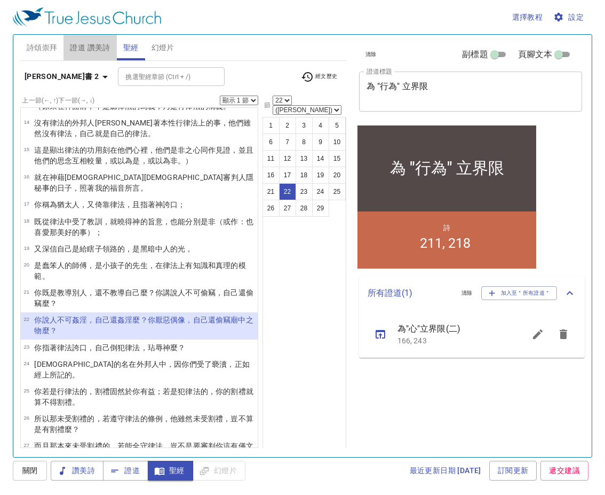
click at [90, 44] on span "證道 讚美詩" at bounding box center [90, 47] width 40 height 13
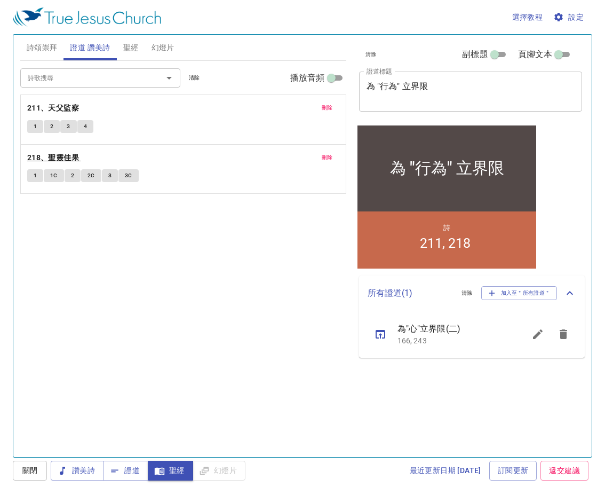
click at [63, 156] on b "218、聖靈佳果" at bounding box center [53, 157] width 52 height 13
click at [34, 174] on span "1" at bounding box center [35, 176] width 3 height 10
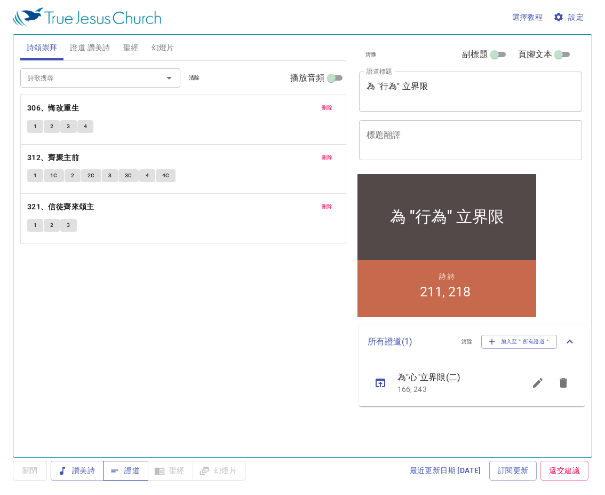
click at [130, 466] on span "證道" at bounding box center [126, 470] width 28 height 13
click at [580, 18] on span "設定" at bounding box center [569, 17] width 28 height 13
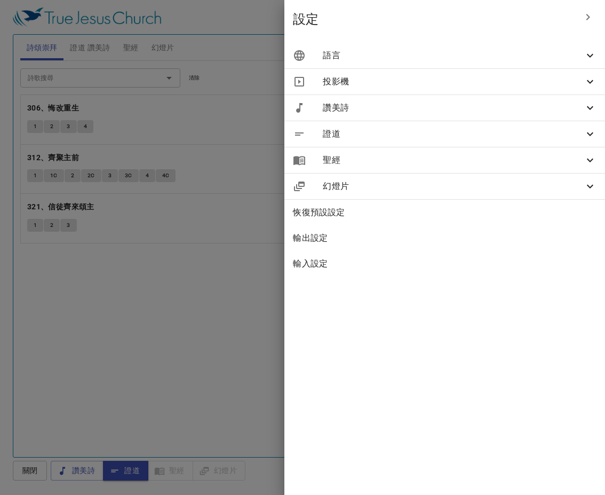
click at [541, 53] on span "語言" at bounding box center [453, 55] width 261 height 13
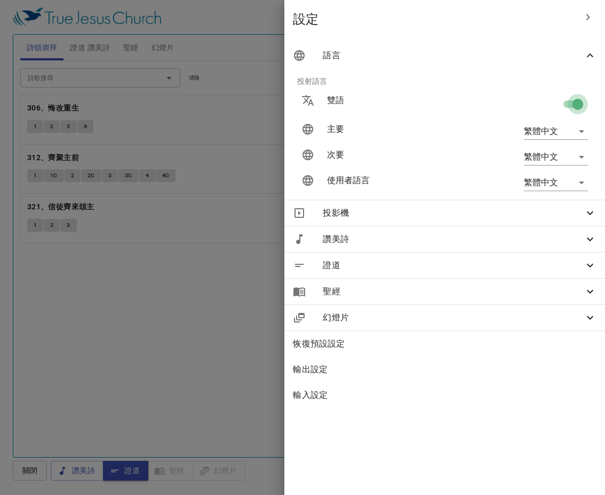
click at [564, 106] on input "checkbox" at bounding box center [577, 106] width 61 height 20
checkbox input "false"
click at [231, 206] on div at bounding box center [302, 247] width 605 height 495
